Goal: Find contact information: Find contact information

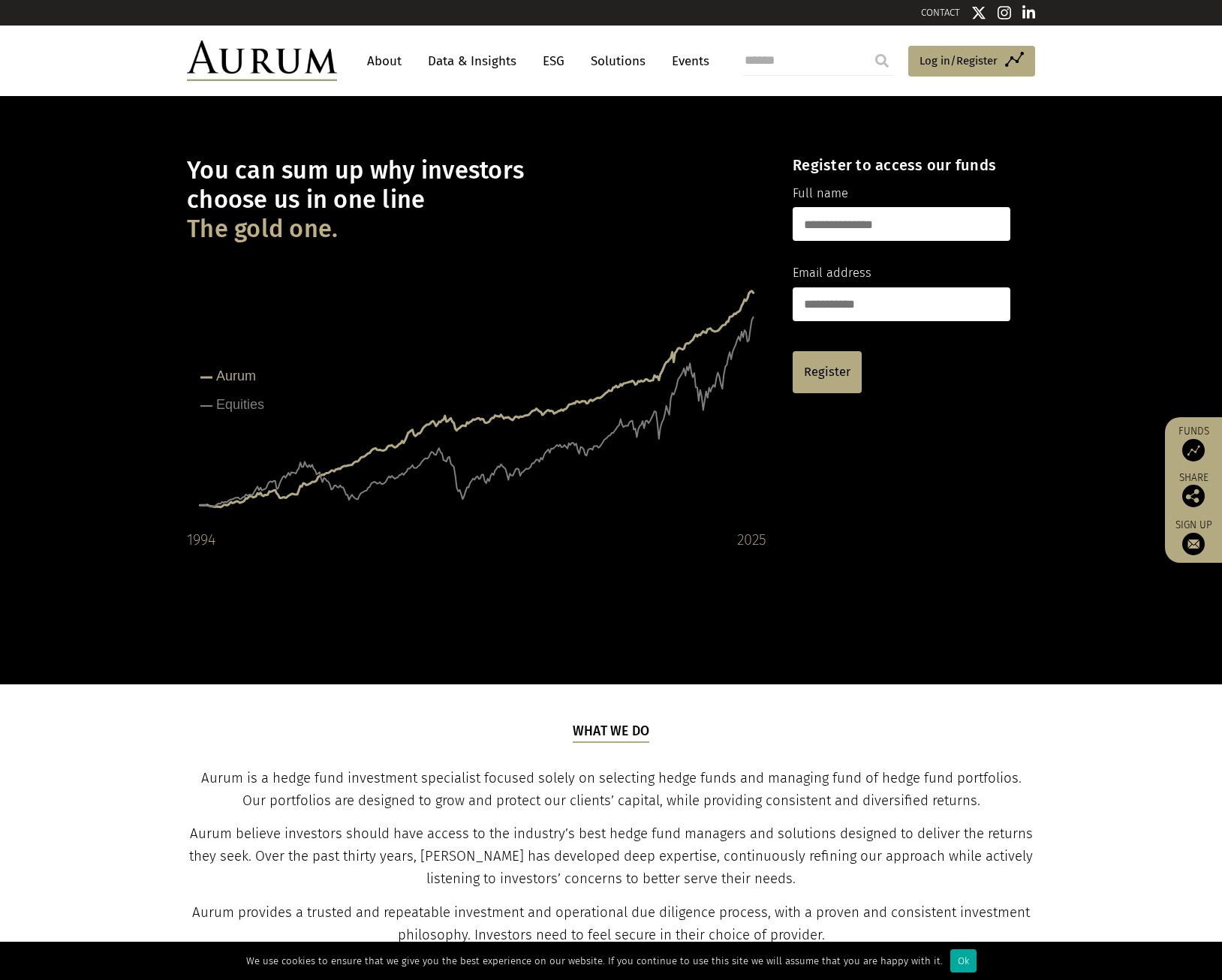
scroll to position [300, 0]
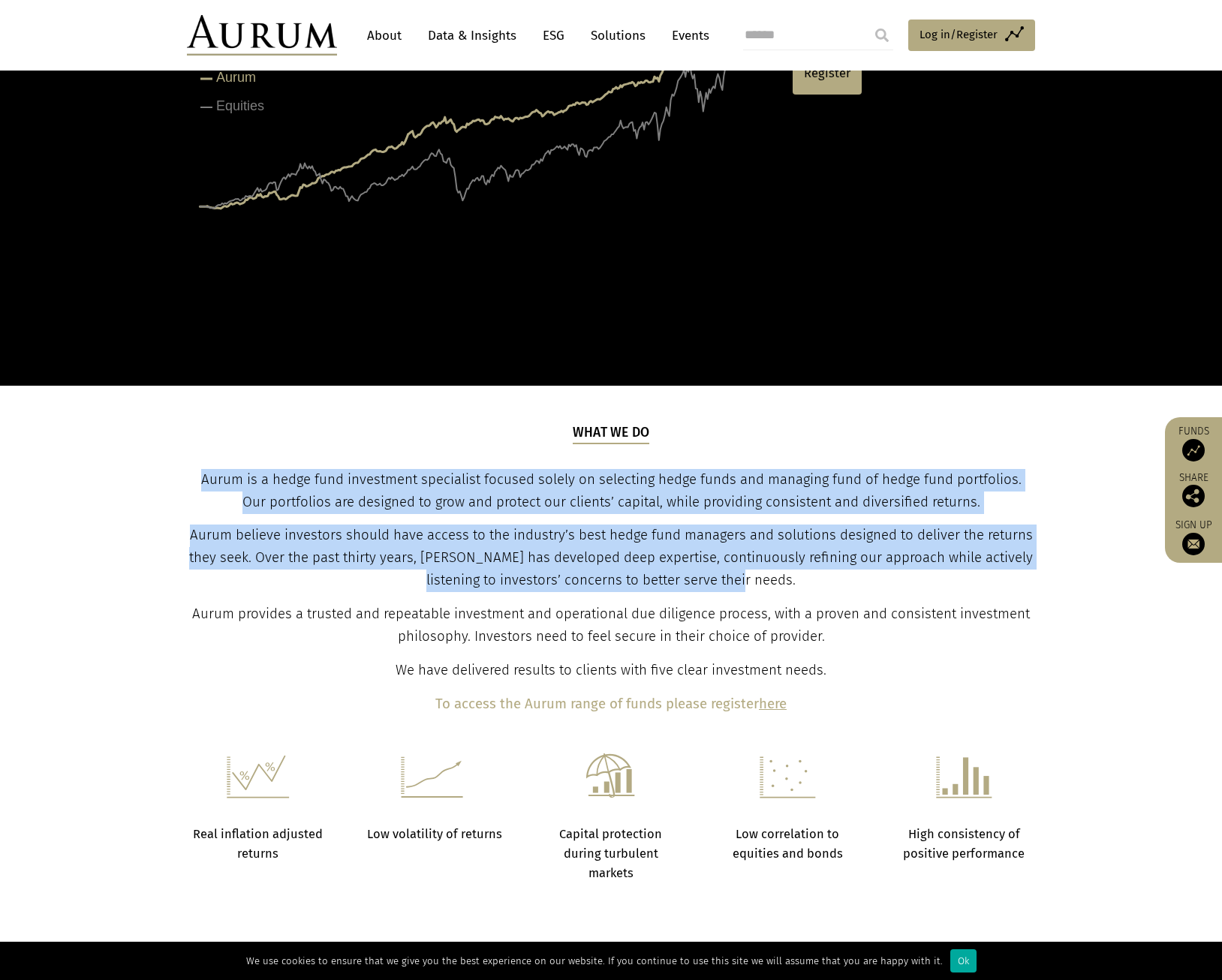
drag, startPoint x: 201, startPoint y: 479, endPoint x: 899, endPoint y: 574, distance: 704.4
click at [899, 574] on div "What we do Aurum is a hedge fund investment specialist focused solely on select…" at bounding box center [611, 570] width 844 height 293
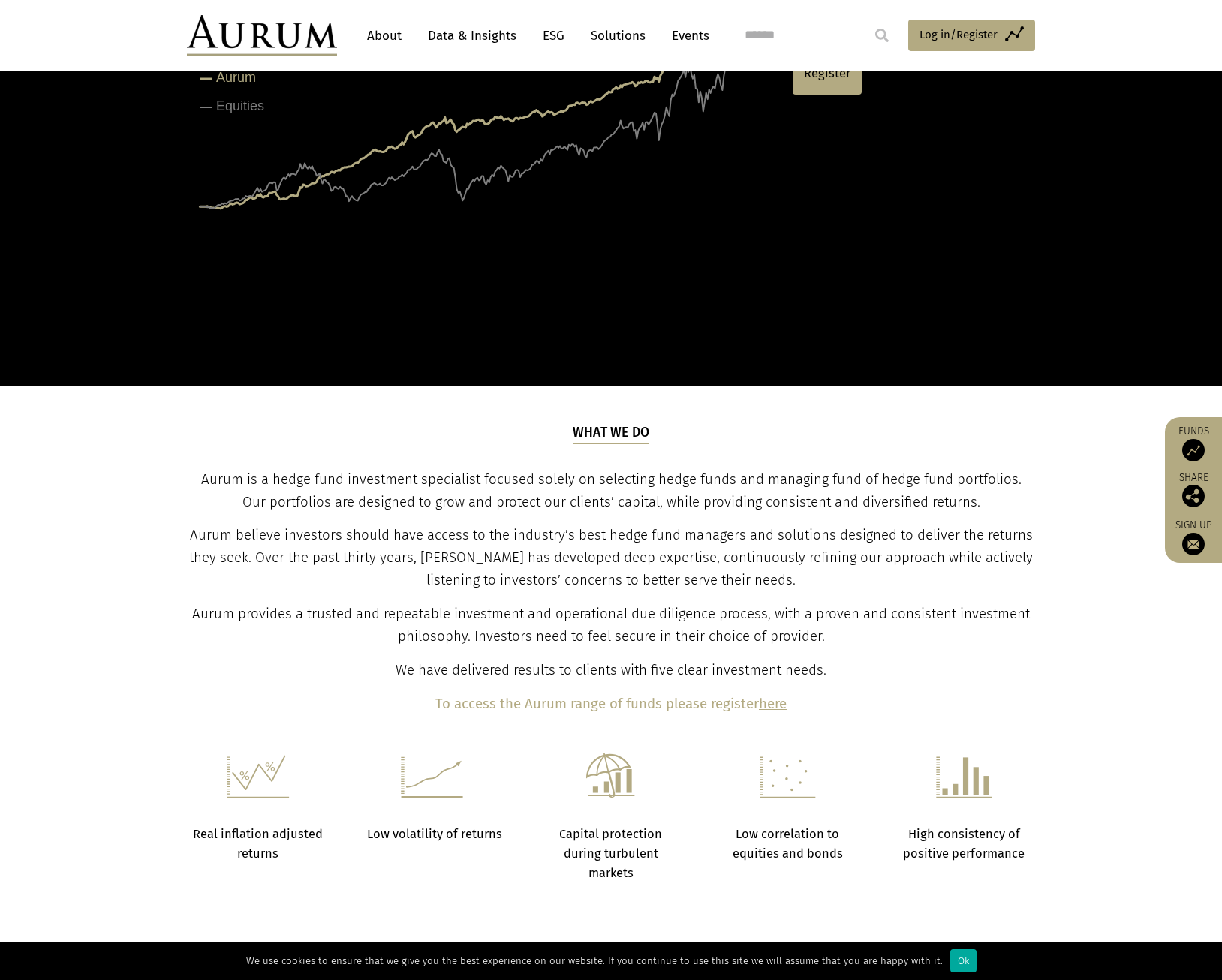
click at [196, 609] on p "Aurum provides a trusted and repeatable investment and operational due diligenc…" at bounding box center [611, 626] width 844 height 45
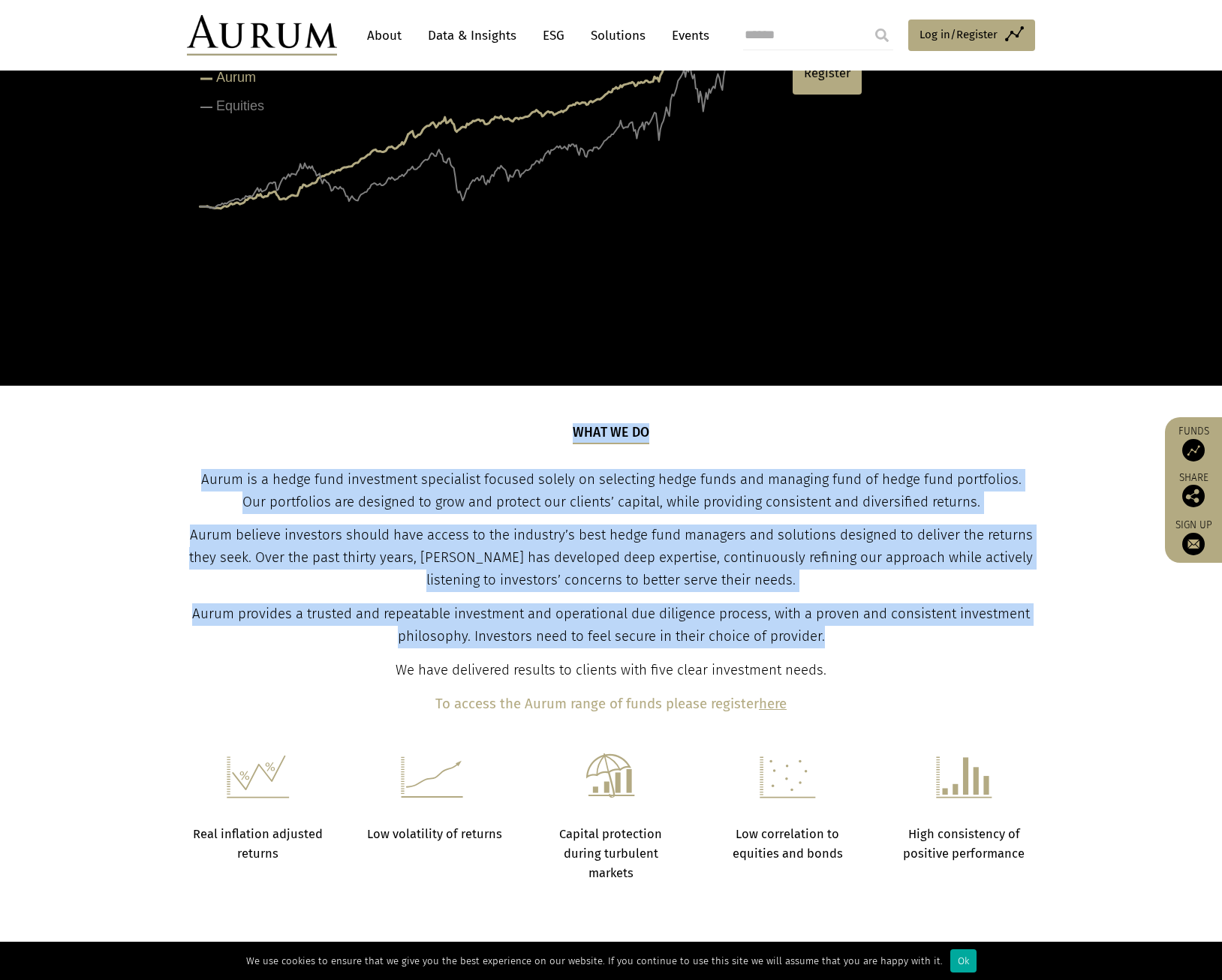
drag, startPoint x: 150, startPoint y: 599, endPoint x: 857, endPoint y: 637, distance: 708.0
click at [857, 637] on section "What we do Aurum is a hedge fund investment specialist focused solely on select…" at bounding box center [611, 570] width 1222 height 368
drag, startPoint x: 857, startPoint y: 637, endPoint x: 834, endPoint y: 667, distance: 37.8
click at [861, 664] on p "We have delivered results to clients with five clear investment needs." at bounding box center [611, 671] width 844 height 23
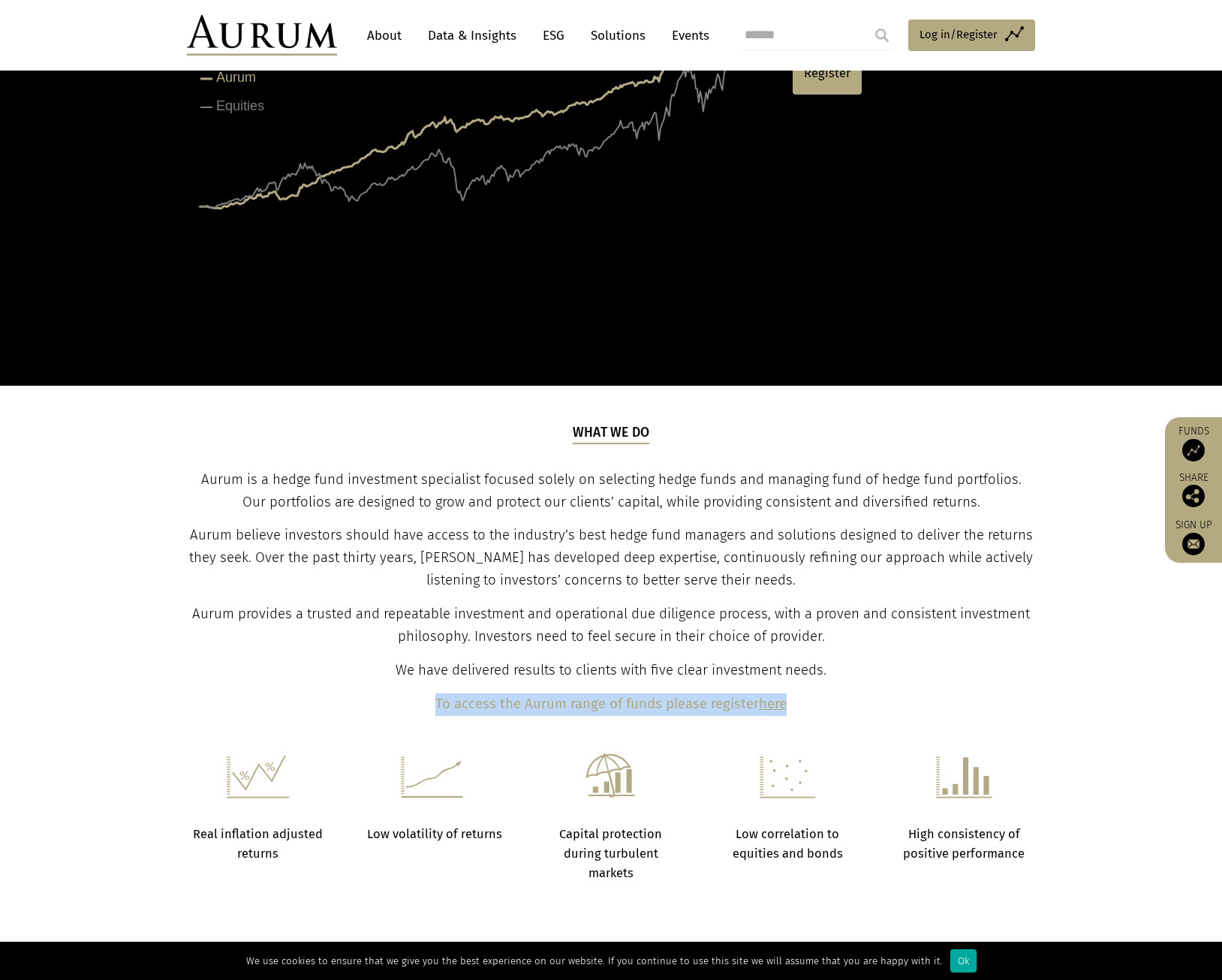
drag, startPoint x: 420, startPoint y: 703, endPoint x: 834, endPoint y: 708, distance: 414.0
click at [834, 708] on p "To access the Aurum range of funds please register here" at bounding box center [611, 705] width 844 height 23
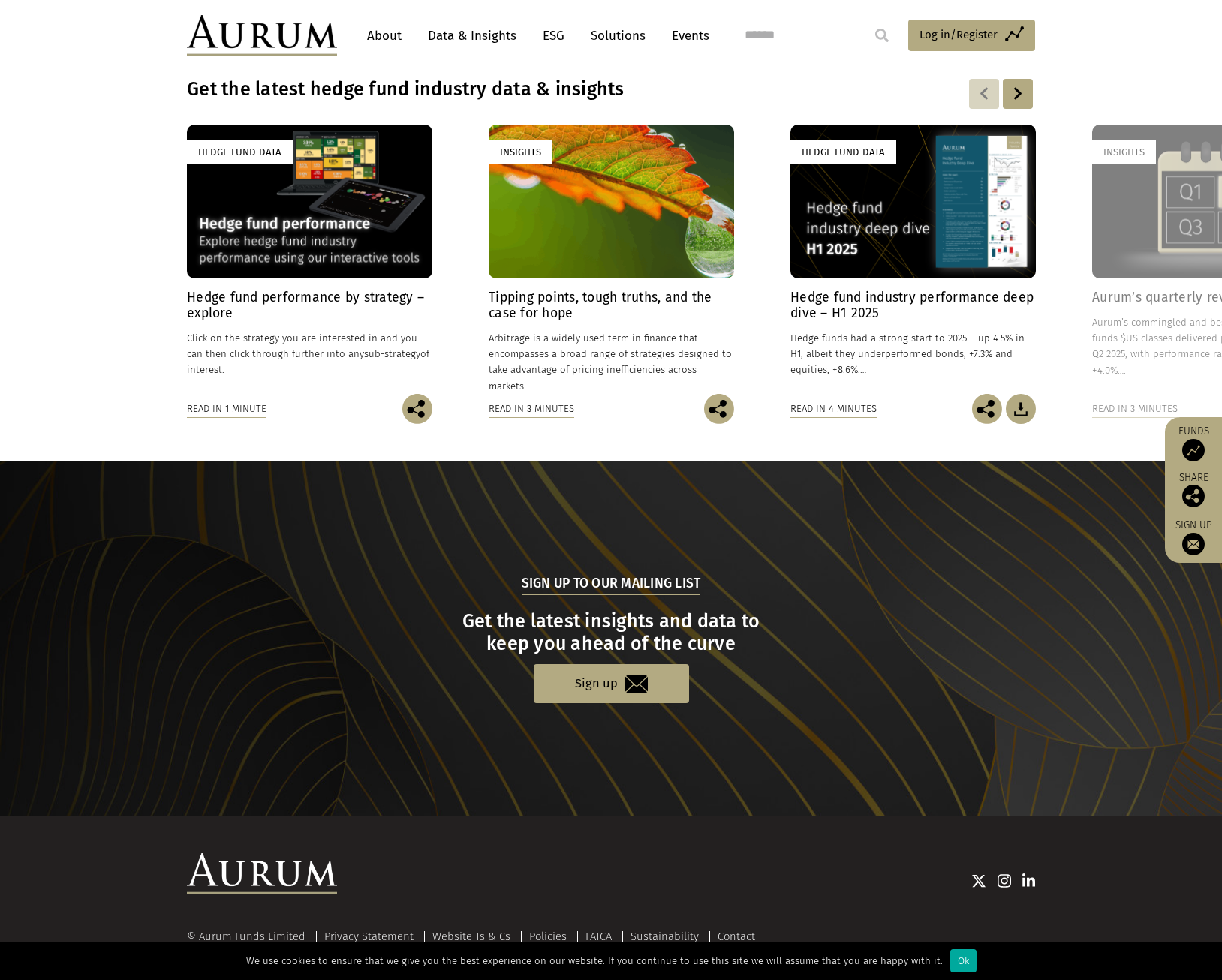
scroll to position [1216, 0]
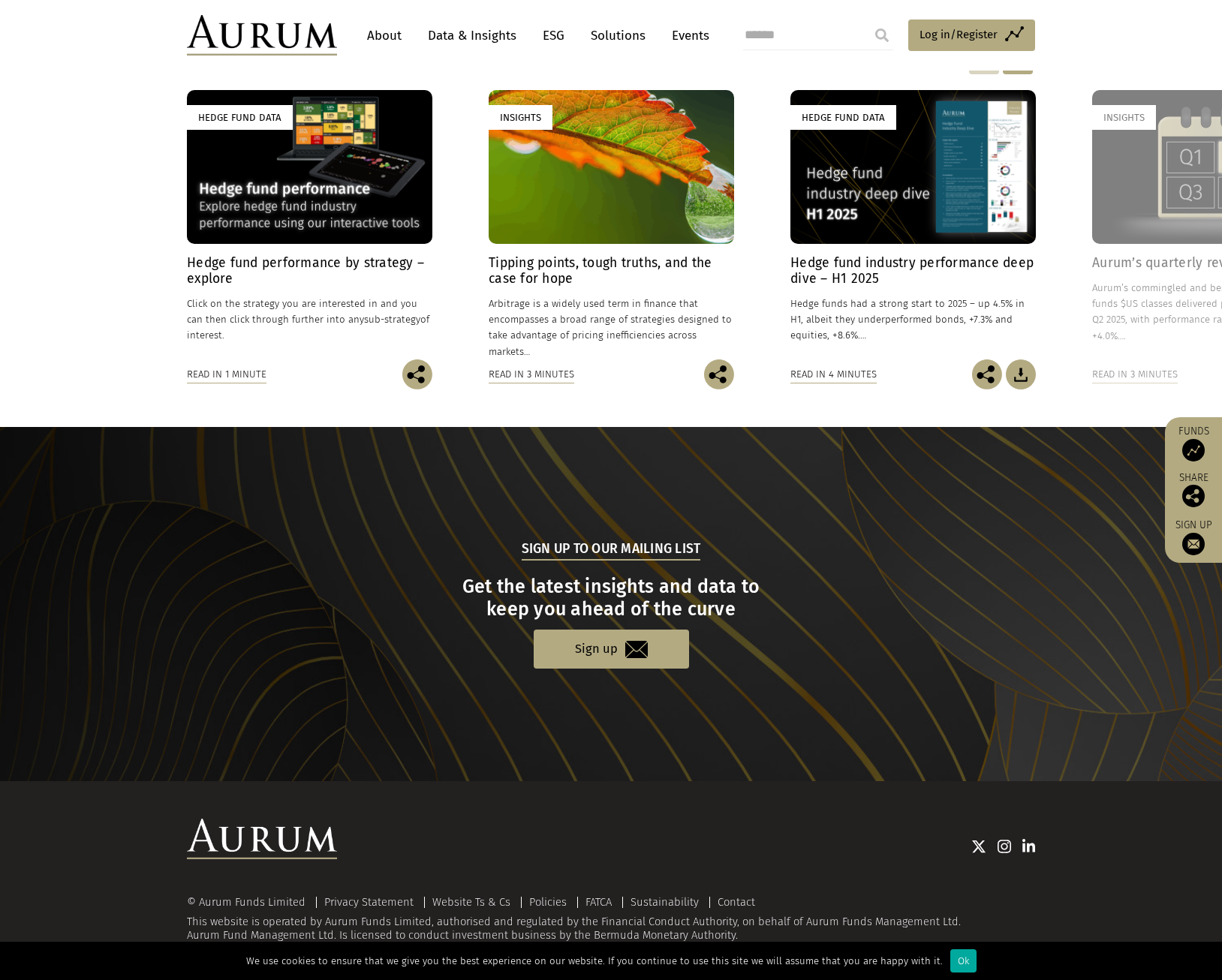
click at [1033, 846] on img at bounding box center [1029, 847] width 14 height 15
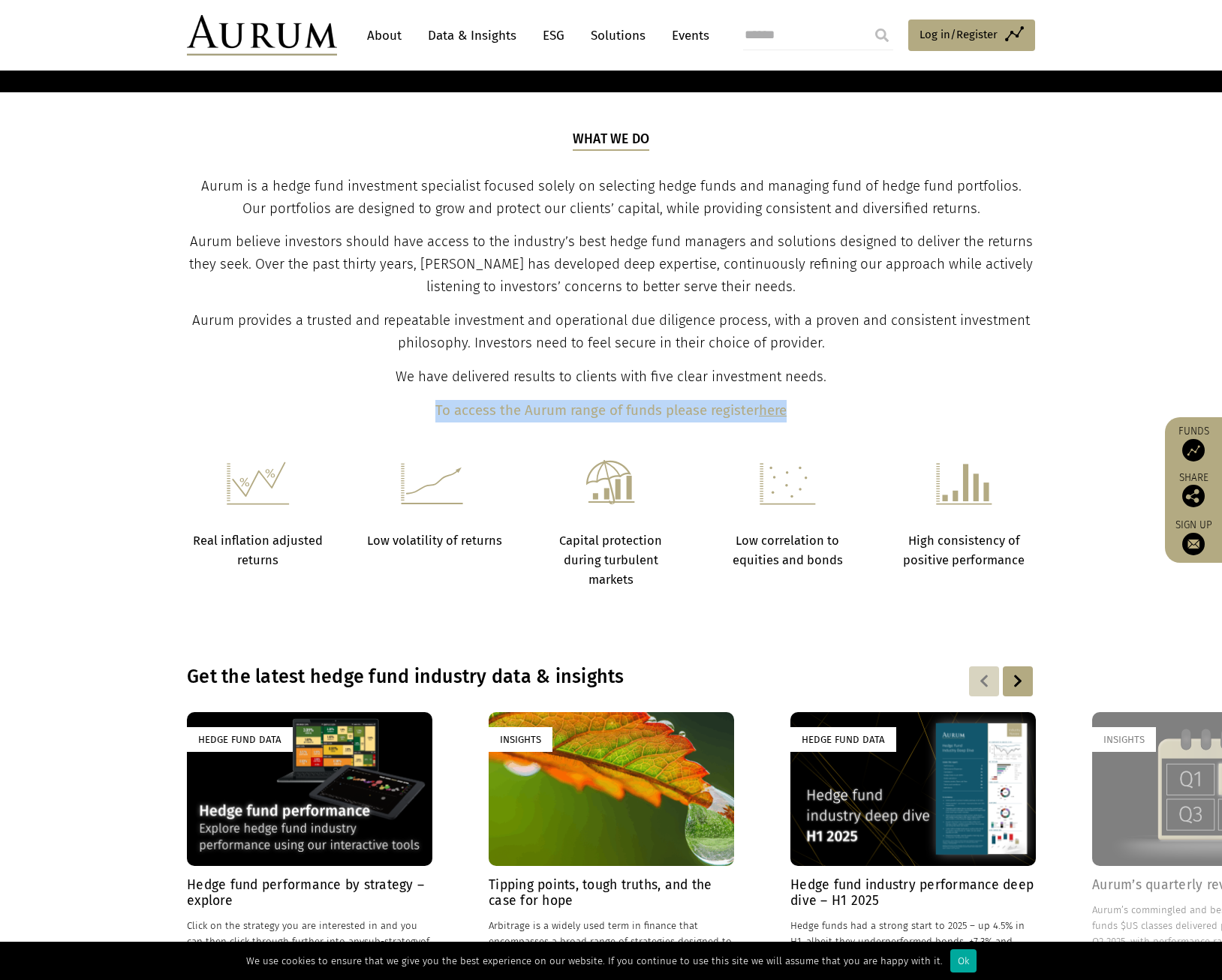
scroll to position [540, 0]
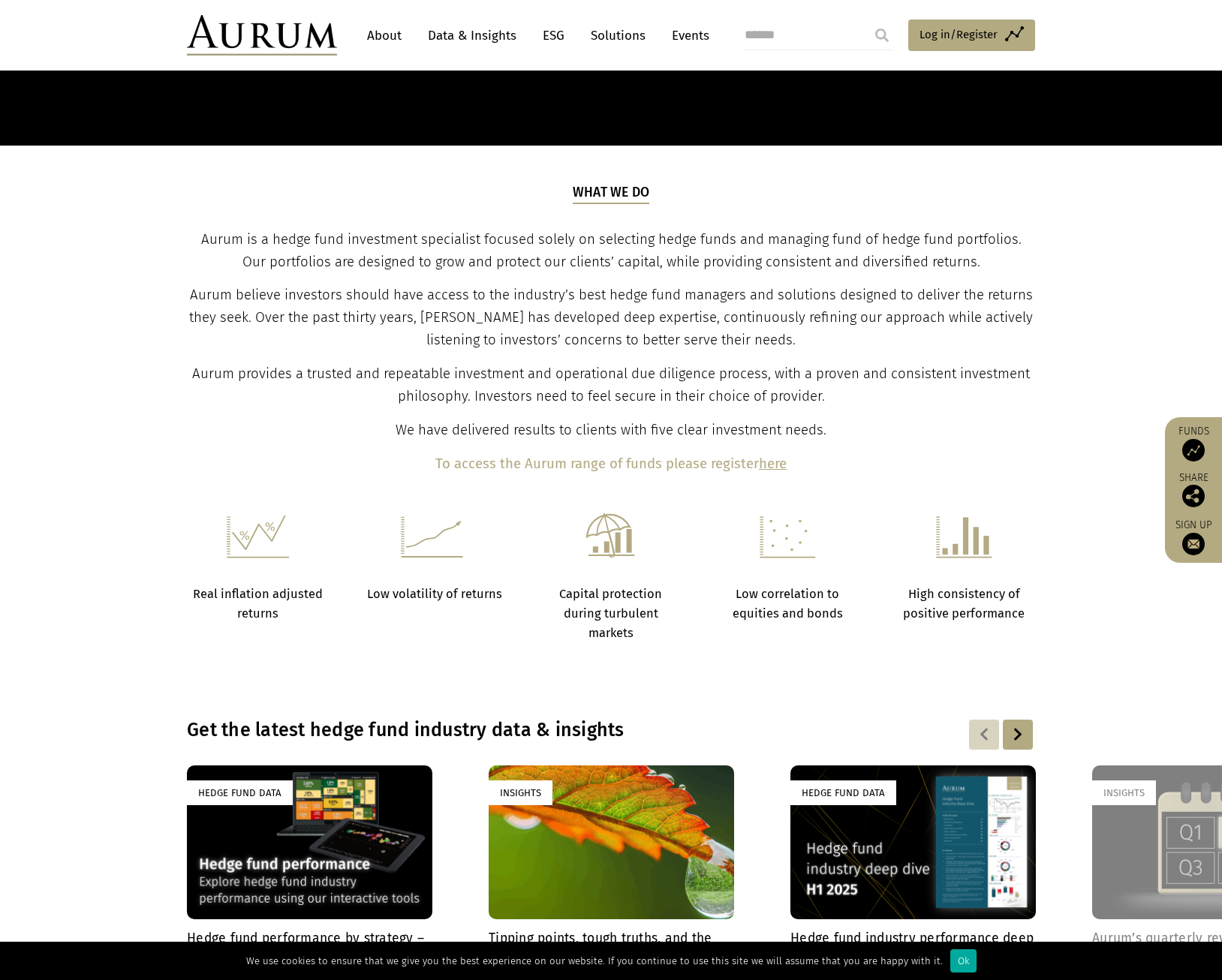
drag, startPoint x: 402, startPoint y: 49, endPoint x: 400, endPoint y: 40, distance: 9.2
click at [402, 49] on nav "About Data & Insights ESG Solutions Events" at bounding box center [534, 35] width 394 height 40
click at [397, 36] on link "About" at bounding box center [384, 36] width 49 height 28
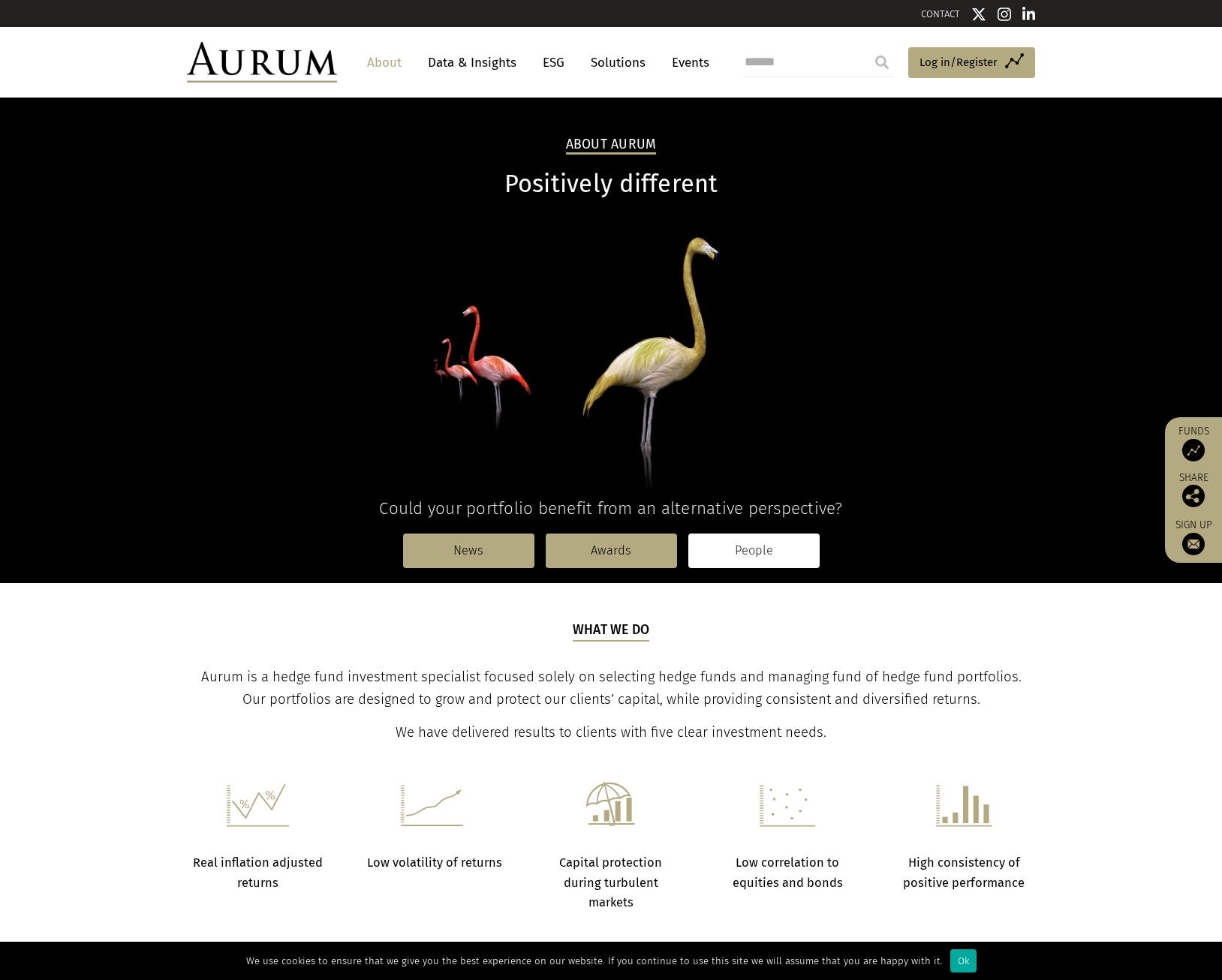
click at [750, 548] on link "People" at bounding box center [753, 551] width 131 height 35
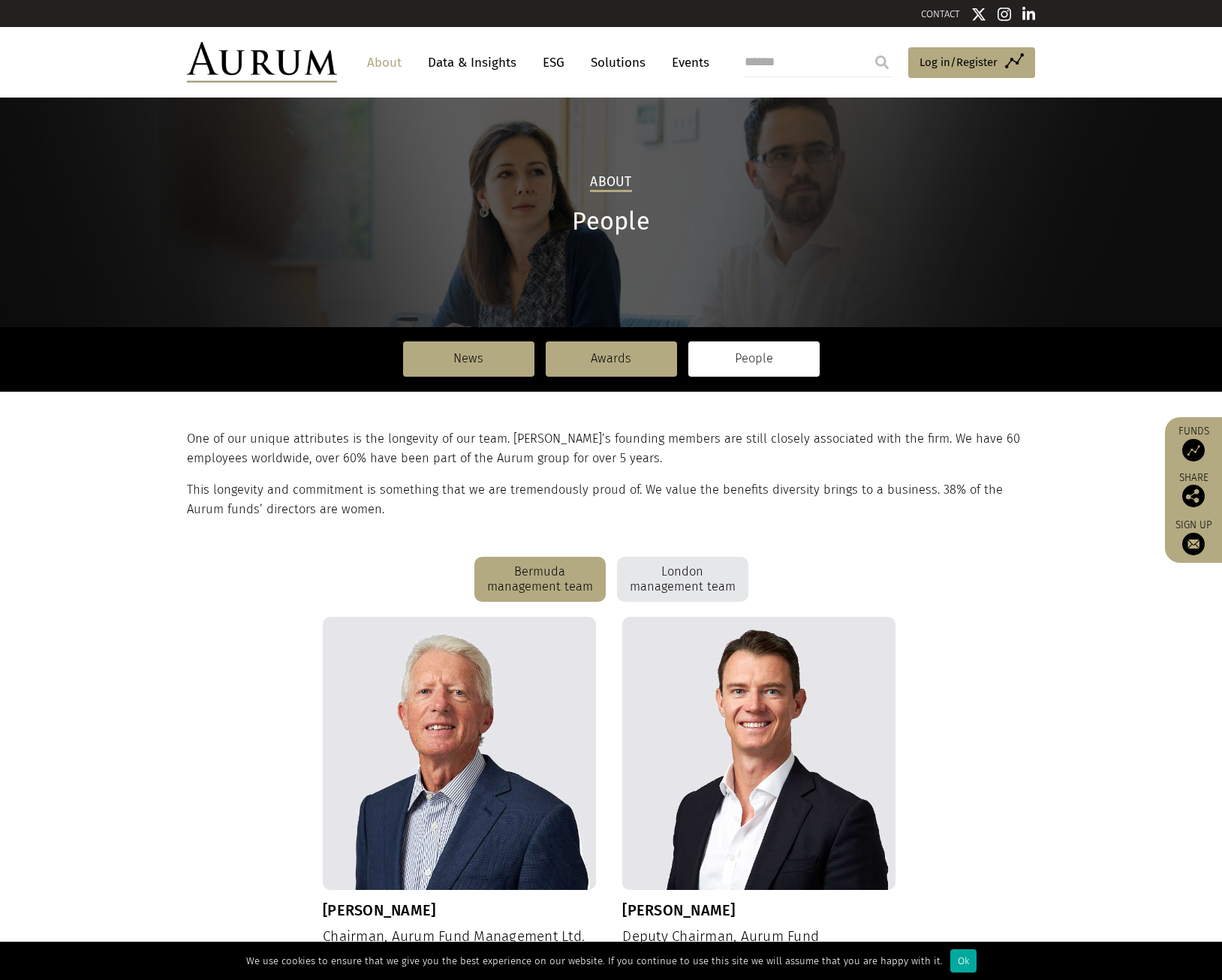
click at [957, 16] on link "CONTACT" at bounding box center [940, 14] width 39 height 11
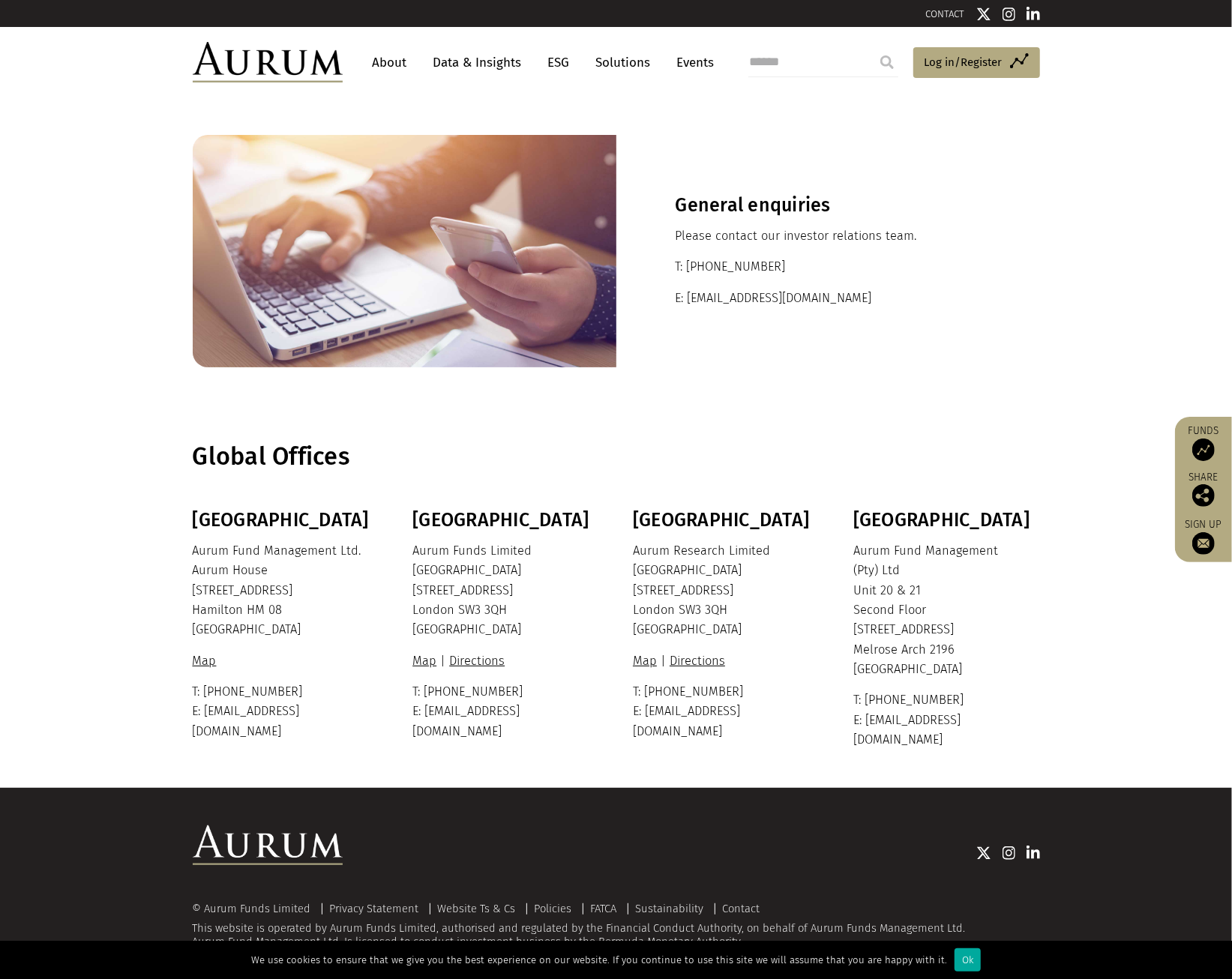
drag, startPoint x: 791, startPoint y: 265, endPoint x: 690, endPoint y: 266, distance: 101.0
click at [690, 266] on p "T: +44 20 7589 1130" at bounding box center [828, 267] width 305 height 20
copy p "44 20 7589 1130"
click at [1038, 846] on img at bounding box center [1033, 853] width 14 height 15
